Goal: Task Accomplishment & Management: Use online tool/utility

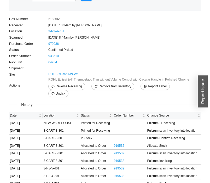
scroll to position [54, 0]
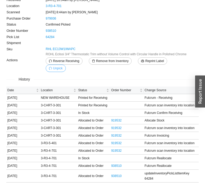
click at [52, 67] on icon "undo" at bounding box center [50, 68] width 3 height 3
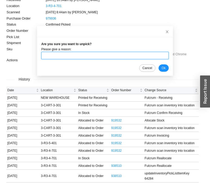
click at [76, 58] on input "text" at bounding box center [104, 55] width 127 height 7
type input "r"
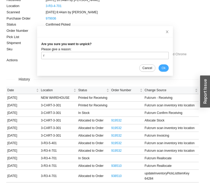
click at [162, 68] on span "Ok" at bounding box center [164, 68] width 4 height 5
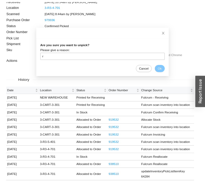
scroll to position [0, 0]
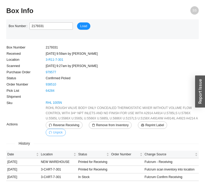
click at [66, 129] on button "Unpick" at bounding box center [56, 132] width 20 height 7
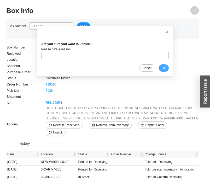
click at [162, 68] on span "Ok" at bounding box center [164, 68] width 4 height 5
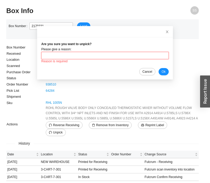
click at [112, 55] on input "text" at bounding box center [104, 55] width 127 height 7
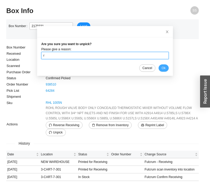
type input "r"
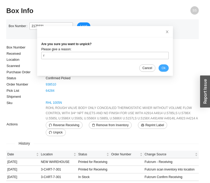
click at [162, 68] on span "Ok" at bounding box center [164, 68] width 4 height 5
